Goal: Task Accomplishment & Management: Use online tool/utility

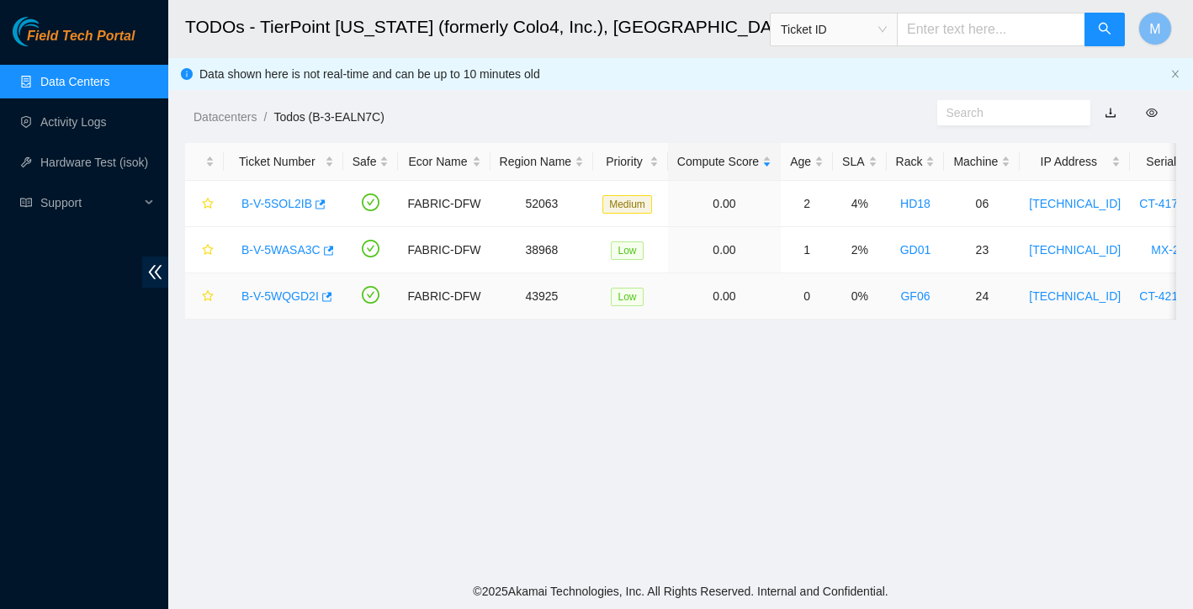
click at [298, 300] on link "B-V-5WQGD2I" at bounding box center [280, 295] width 77 height 13
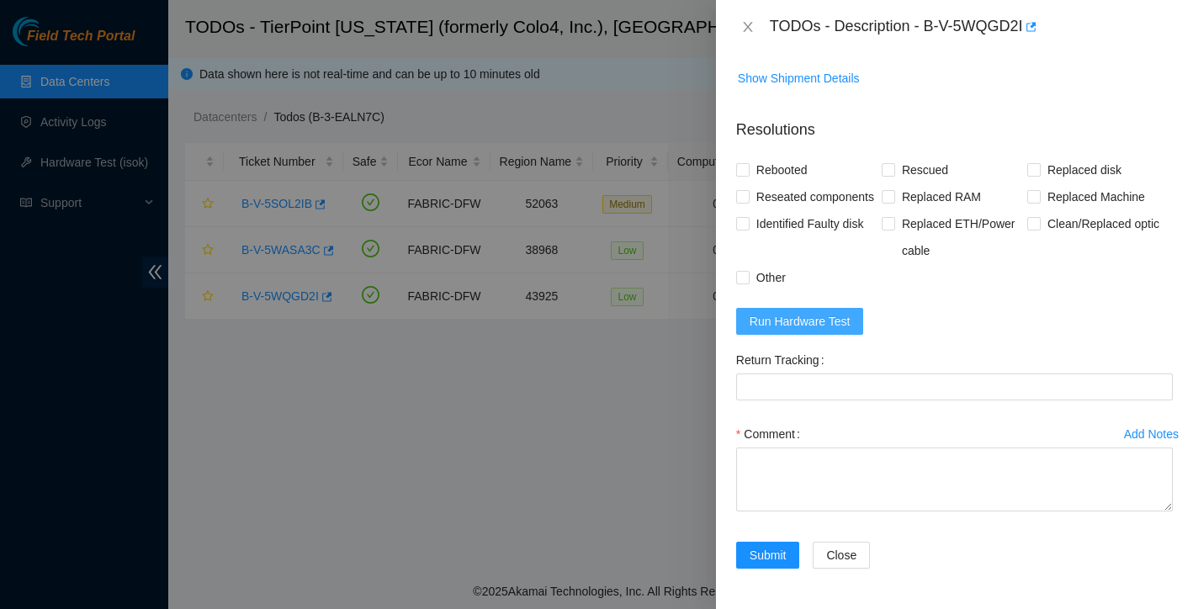
scroll to position [767, 0]
click at [821, 314] on span "Run Hardware Test" at bounding box center [800, 321] width 101 height 19
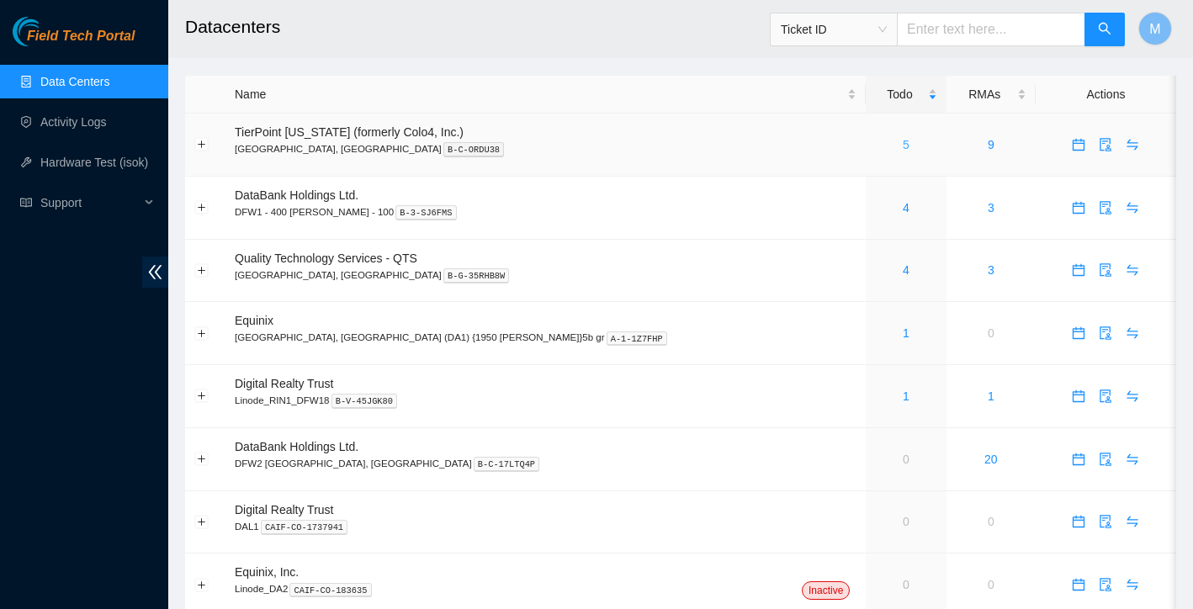
click at [903, 147] on link "5" at bounding box center [906, 144] width 7 height 13
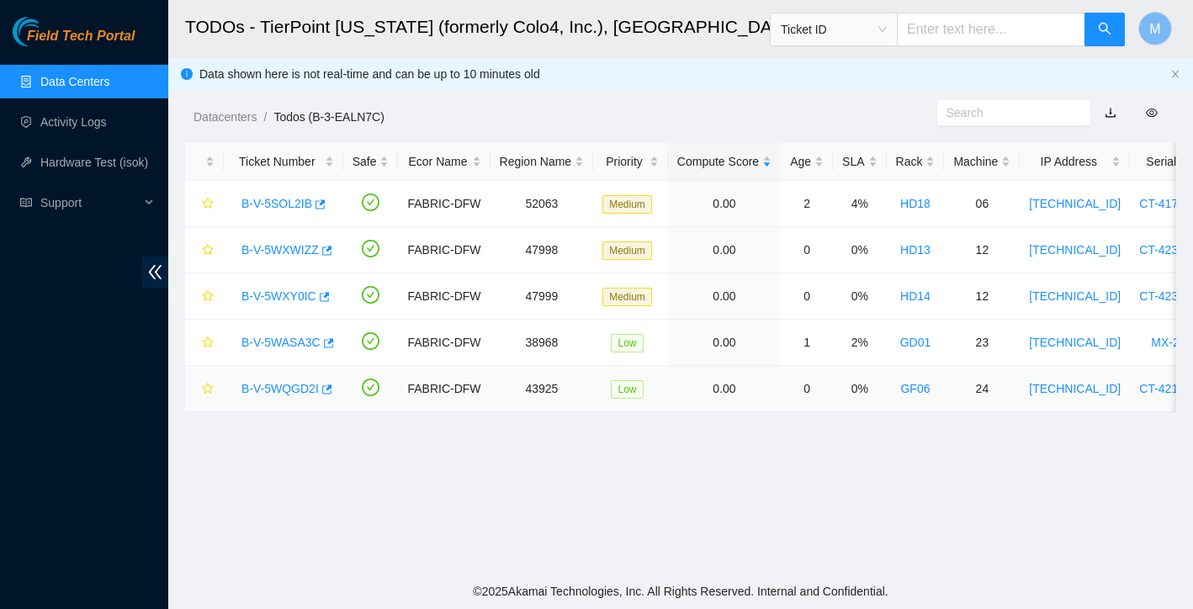
click at [281, 391] on link "B-V-5WQGD2I" at bounding box center [280, 388] width 77 height 13
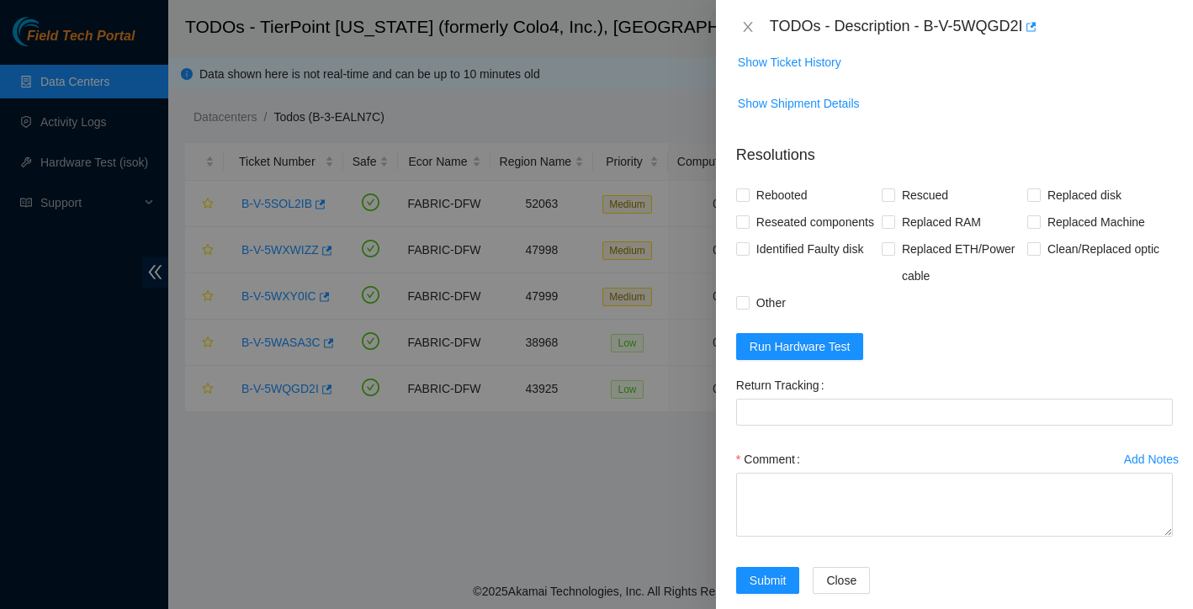
scroll to position [767, 0]
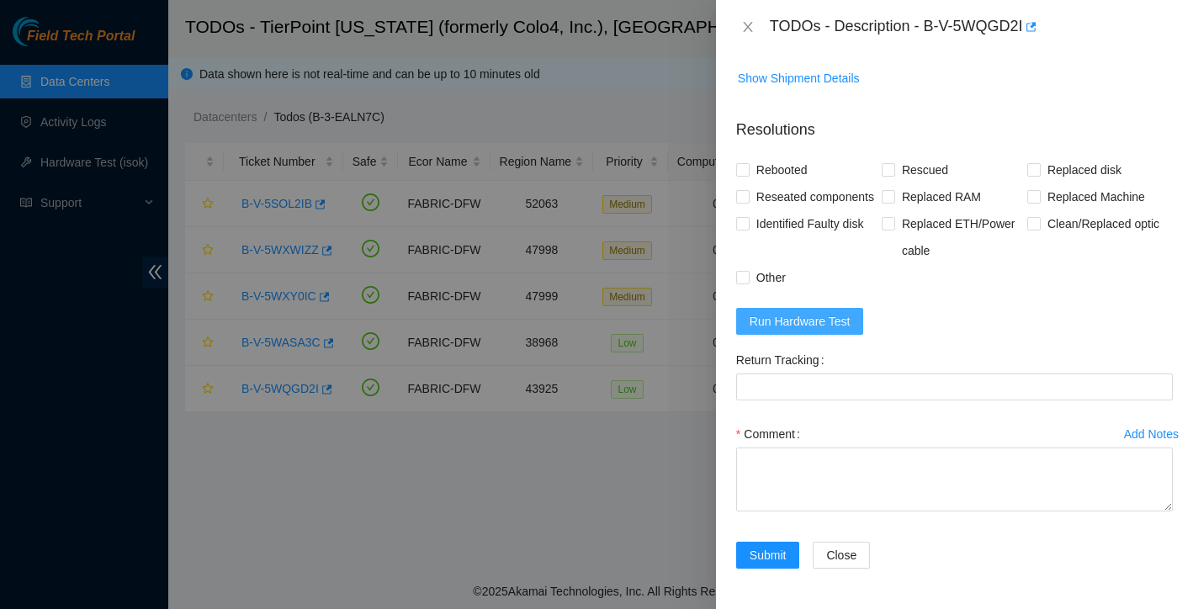
click at [835, 321] on span "Run Hardware Test" at bounding box center [800, 321] width 101 height 19
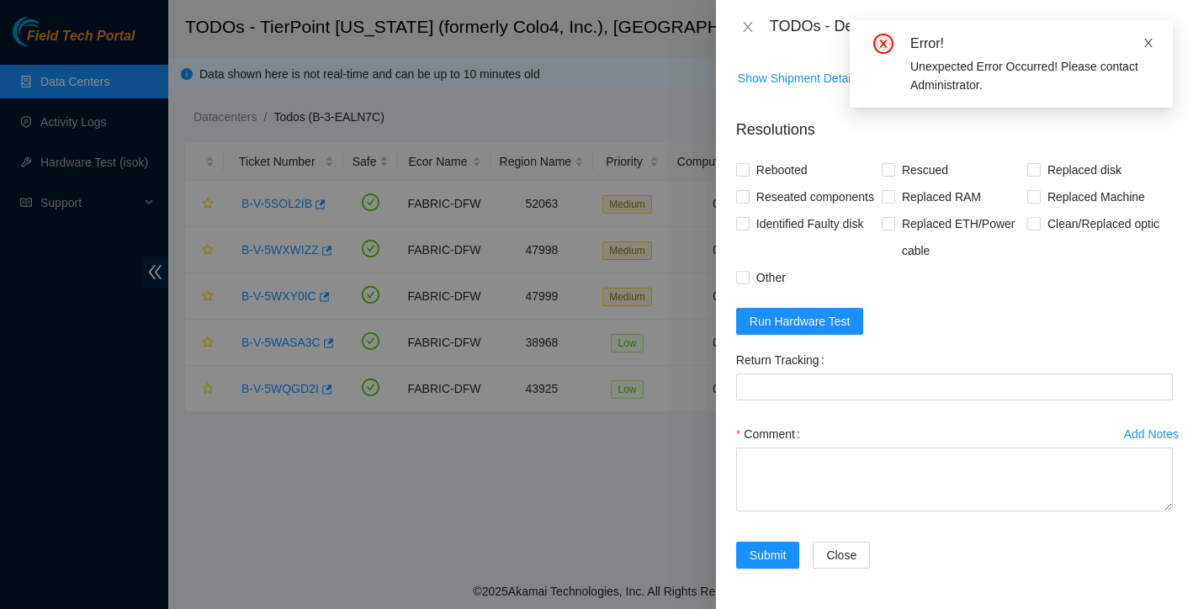
click at [1151, 39] on icon "close" at bounding box center [1149, 43] width 12 height 12
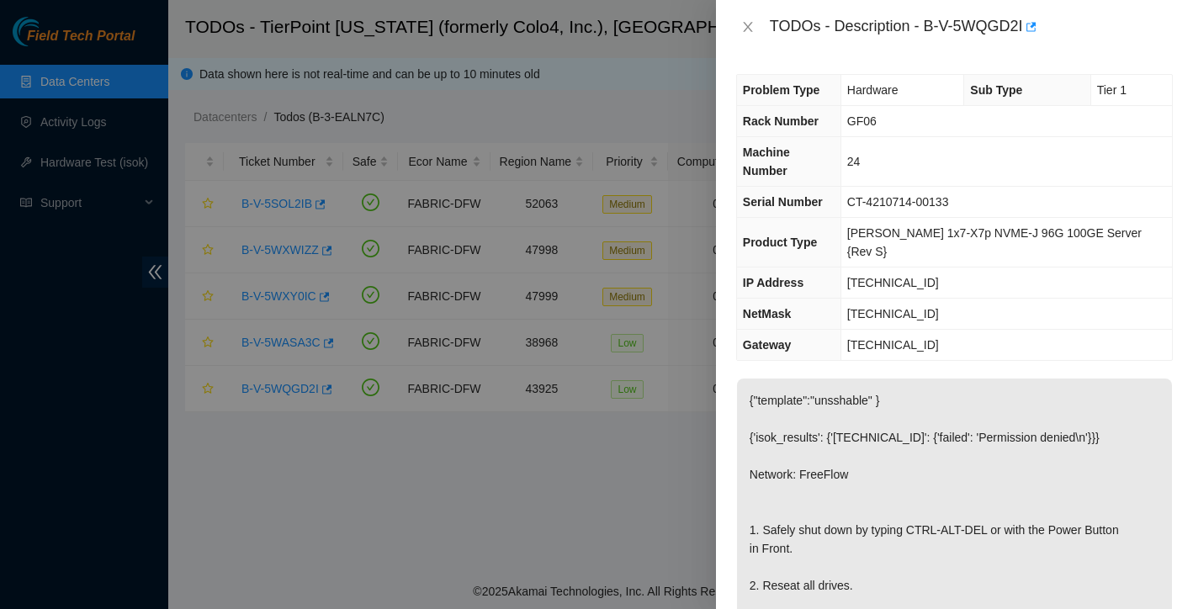
scroll to position [0, 0]
drag, startPoint x: 932, startPoint y: 27, endPoint x: 1031, endPoint y: 30, distance: 98.5
click at [1031, 30] on div "TODOs - Description - B-V-5WQGD2I" at bounding box center [971, 26] width 403 height 27
click at [1012, 30] on div "TODOs - Description - B-V-5WQGD2I" at bounding box center [971, 26] width 403 height 27
drag, startPoint x: 927, startPoint y: 24, endPoint x: 1028, endPoint y: 18, distance: 101.2
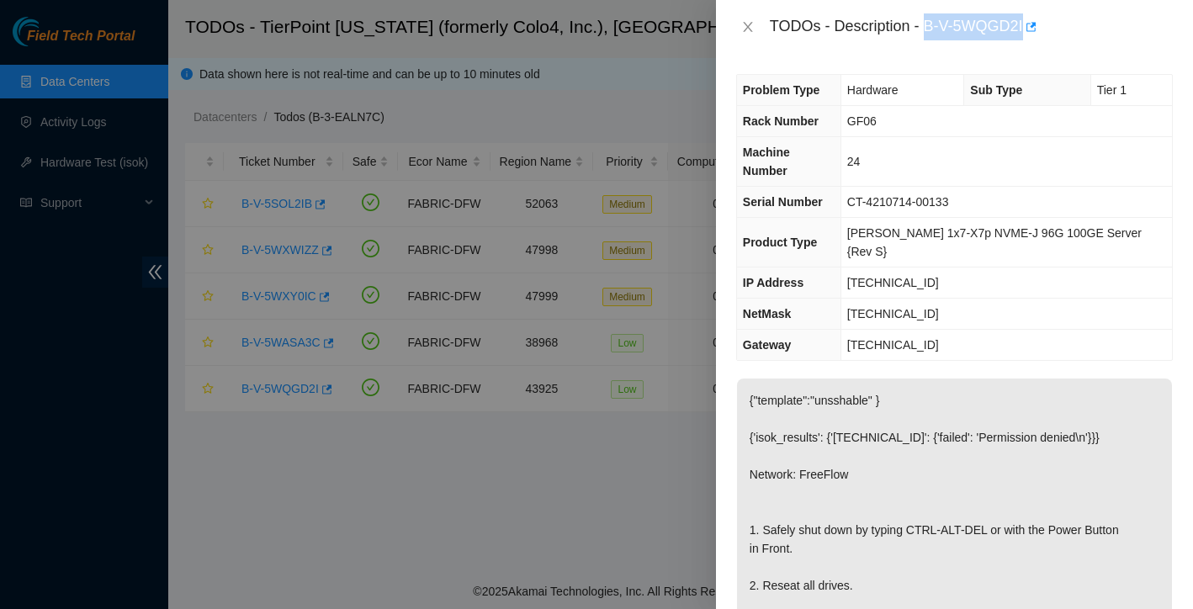
click at [1028, 18] on div "TODOs - Description - B-V-5WQGD2I" at bounding box center [971, 26] width 403 height 27
copy div "B-V-5WQGD2I"
